Goal: Task Accomplishment & Management: Manage account settings

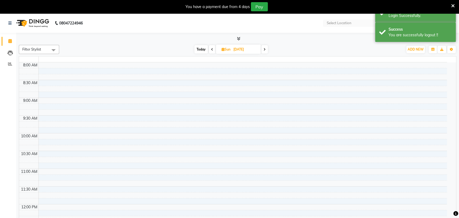
select select "en"
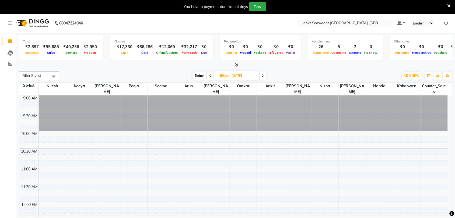
click at [239, 63] on div at bounding box center [235, 65] width 433 height 6
click at [236, 65] on icon at bounding box center [236, 65] width 3 height 4
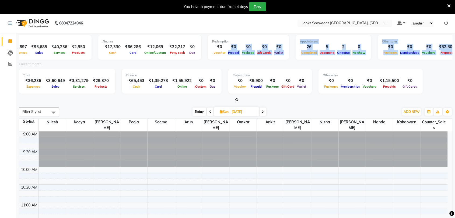
scroll to position [0, 37]
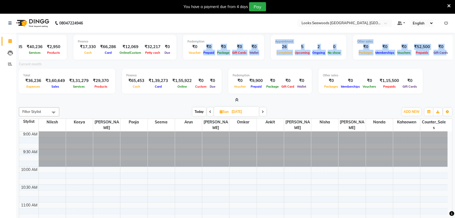
drag, startPoint x: 240, startPoint y: 50, endPoint x: 438, endPoint y: 53, distance: 198.6
click at [438, 53] on div "Total ₹2,897 Expenses ₹95,685 Sales ₹40,236 Services ₹2,950 Products Finance ₹1…" at bounding box center [235, 48] width 433 height 26
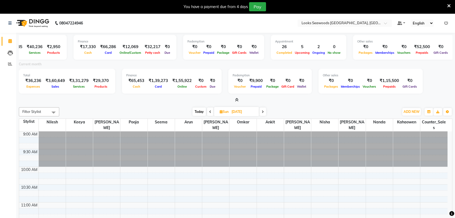
click at [430, 78] on div "Total ₹36,236 Expenses ₹3,60,649 Sales ₹3,31,279 Services ₹29,370 Products Fina…" at bounding box center [235, 82] width 433 height 26
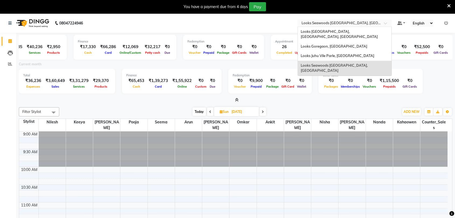
click at [362, 24] on input "text" at bounding box center [339, 23] width 78 height 5
click at [329, 54] on span "Looks Juhu Vile Parle, [GEOGRAPHIC_DATA]" at bounding box center [336, 56] width 73 height 4
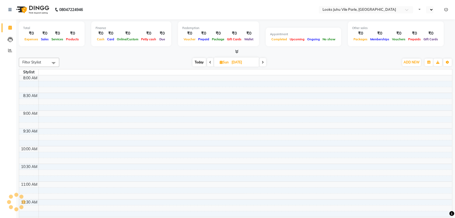
select select "en"
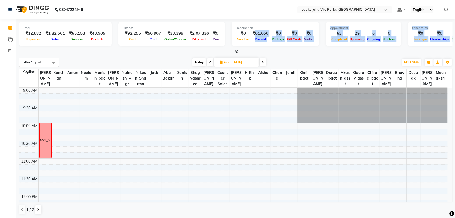
scroll to position [0, 54]
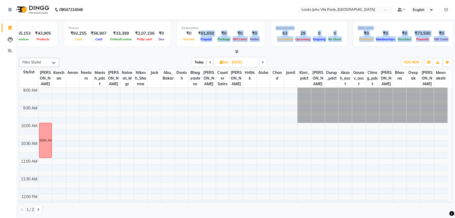
drag, startPoint x: 251, startPoint y: 36, endPoint x: 459, endPoint y: 38, distance: 207.7
click at [455, 38] on html "08047224946 Select Location × Looks Juhu Vile Parle, Mumbai Default Panel My Pa…" at bounding box center [227, 109] width 455 height 218
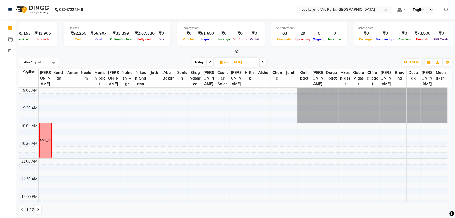
click at [182, 40] on span "Voucher" at bounding box center [188, 39] width 15 height 4
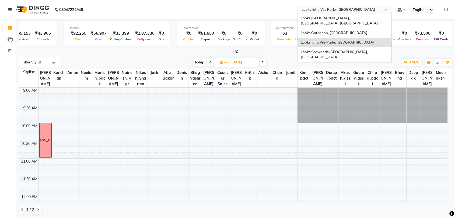
click at [340, 11] on input "text" at bounding box center [339, 10] width 78 height 5
click at [335, 21] on div "Looks [GEOGRAPHIC_DATA], [GEOGRAPHIC_DATA], [GEOGRAPHIC_DATA]" at bounding box center [345, 20] width 94 height 15
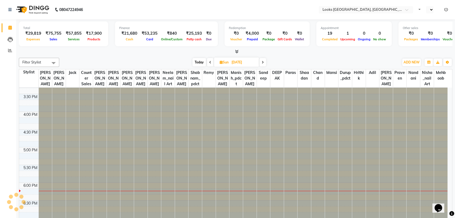
select select "en"
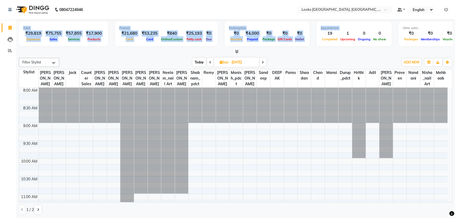
drag, startPoint x: 322, startPoint y: 32, endPoint x: 118, endPoint y: 28, distance: 203.2
click at [95, 27] on div "Total ₹29,819 Expenses ₹75,755 Sales ₹57,855 Services ₹17,900 Products Finance …" at bounding box center [235, 35] width 433 height 26
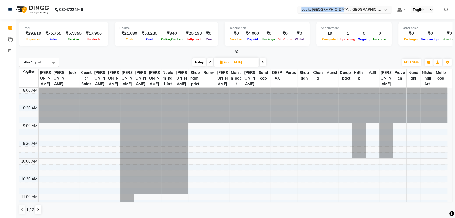
drag, startPoint x: 250, startPoint y: 12, endPoint x: 334, endPoint y: 13, distance: 84.5
click at [334, 13] on nav "08047224946 Select Location × Looks Juhu Marriott, Mumbai, Mumbai Default Panel…" at bounding box center [227, 9] width 455 height 19
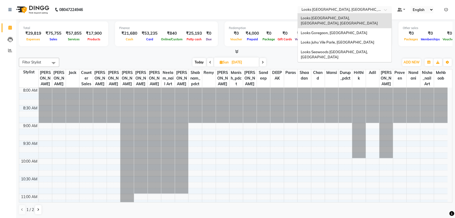
click at [334, 13] on ng-select "Select Location × Looks Juhu Marriott, Mumbai, Mumbai Looks Juhu Marriott, Mumb…" at bounding box center [344, 9] width 94 height 7
click at [329, 31] on span "Looks Goregaon, [GEOGRAPHIC_DATA]" at bounding box center [333, 33] width 66 height 4
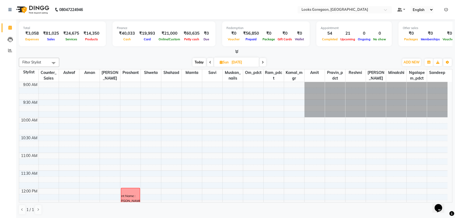
click at [449, 10] on ul "Default Panel My Panel English ENGLISH Español العربية मराठी हिंदी ગુજરાતી தமிழ…" at bounding box center [422, 9] width 56 height 7
click at [443, 10] on ul "Default Panel My Panel English ENGLISH Español العربية मराठी हिंदी ગુજરાતી தமிழ…" at bounding box center [422, 9] width 56 height 7
click at [445, 10] on icon at bounding box center [446, 10] width 4 height 4
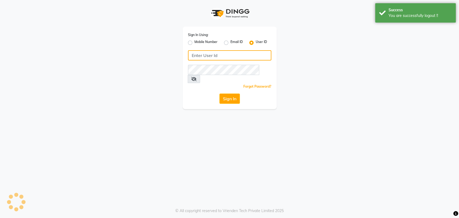
type input "e1780-11"
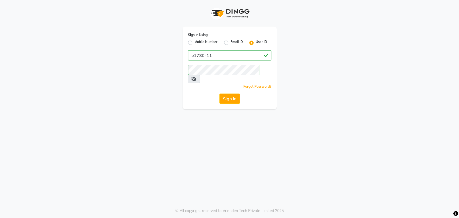
click at [212, 41] on label "Mobile Number" at bounding box center [206, 43] width 23 height 6
click at [198, 41] on input "Mobile Number" at bounding box center [196, 41] width 3 height 3
radio input "true"
radio input "false"
